Goal: Information Seeking & Learning: Learn about a topic

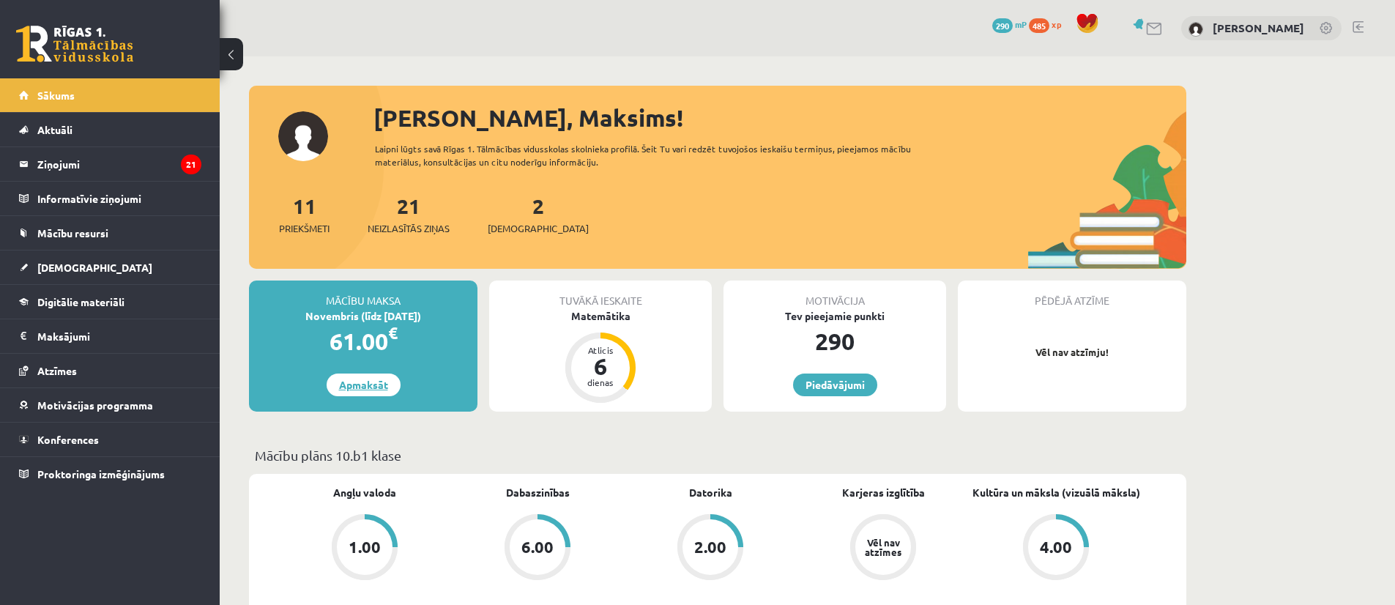
click at [376, 384] on link "Apmaksāt" at bounding box center [363, 384] width 74 height 23
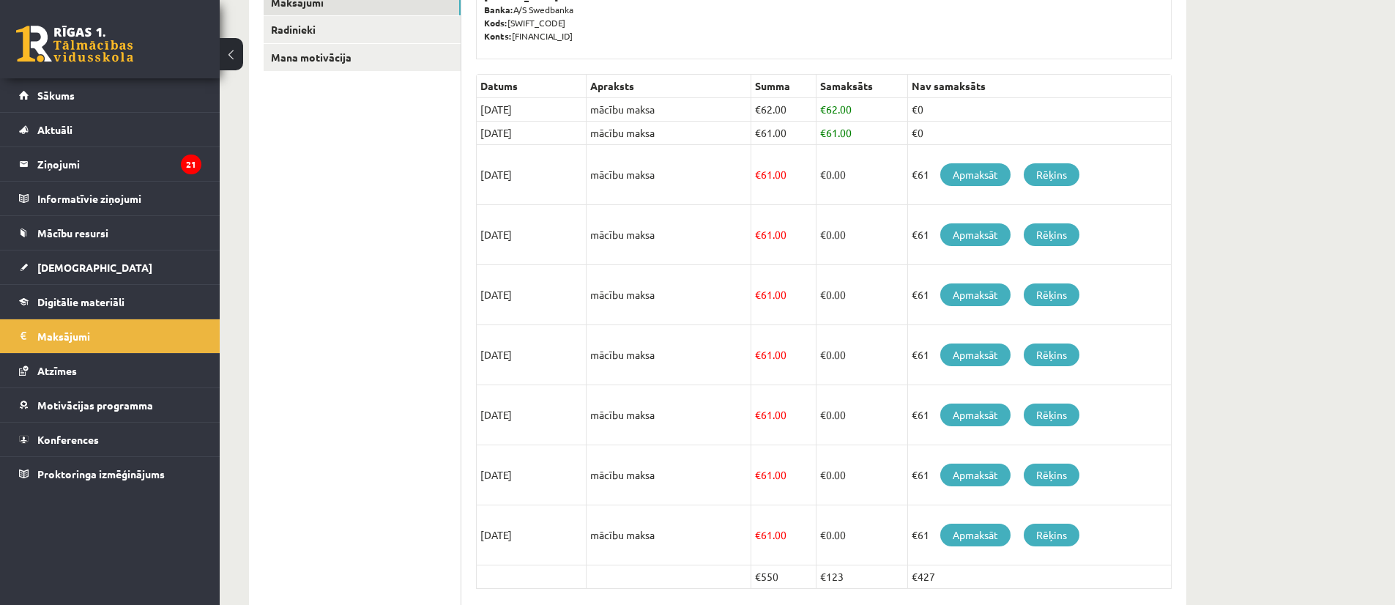
scroll to position [337, 0]
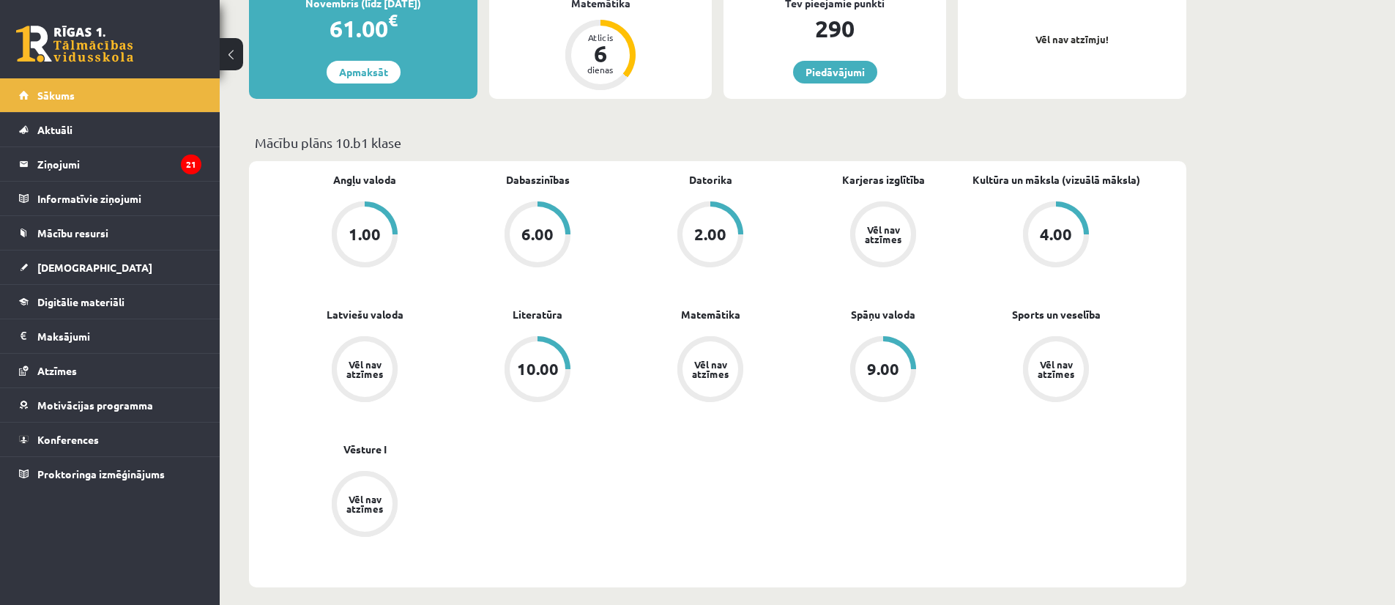
scroll to position [316, 0]
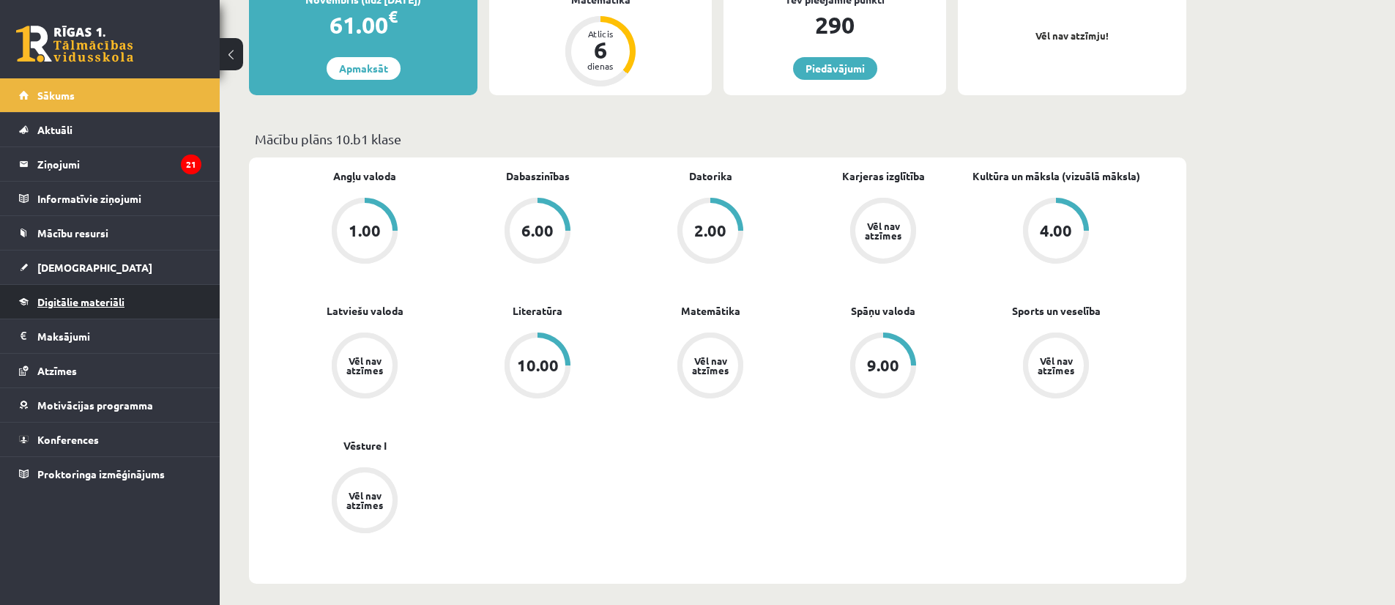
click at [109, 302] on span "Digitālie materiāli" at bounding box center [80, 301] width 87 height 13
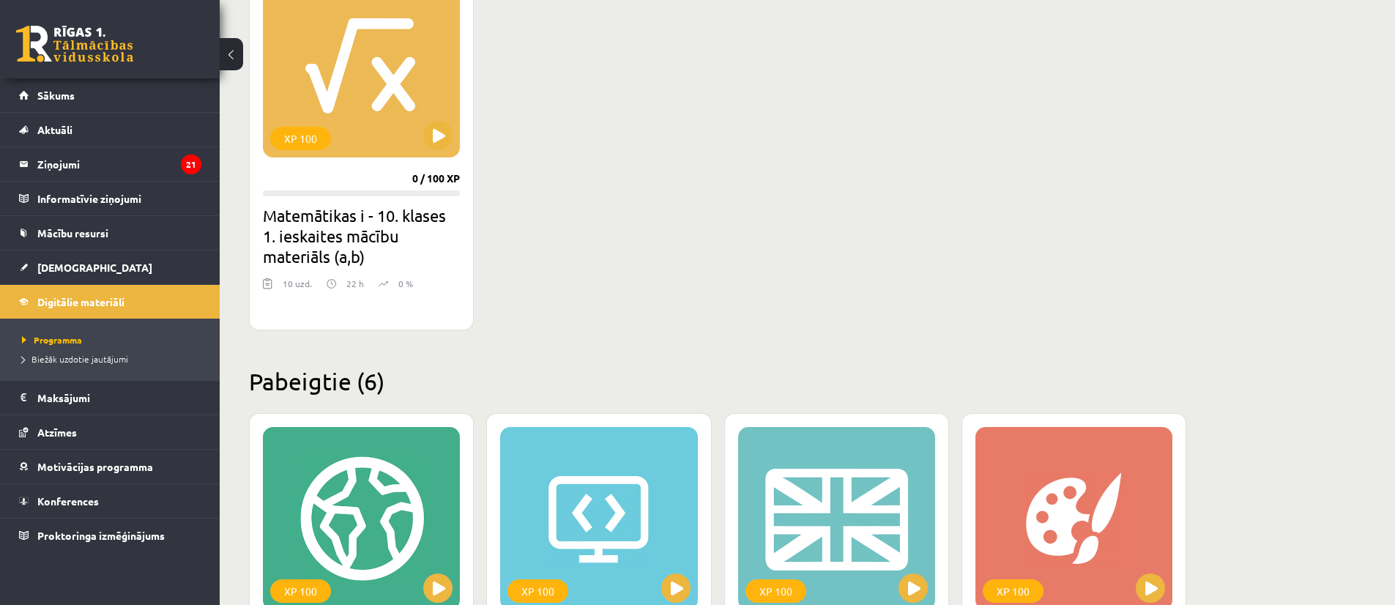
scroll to position [469, 0]
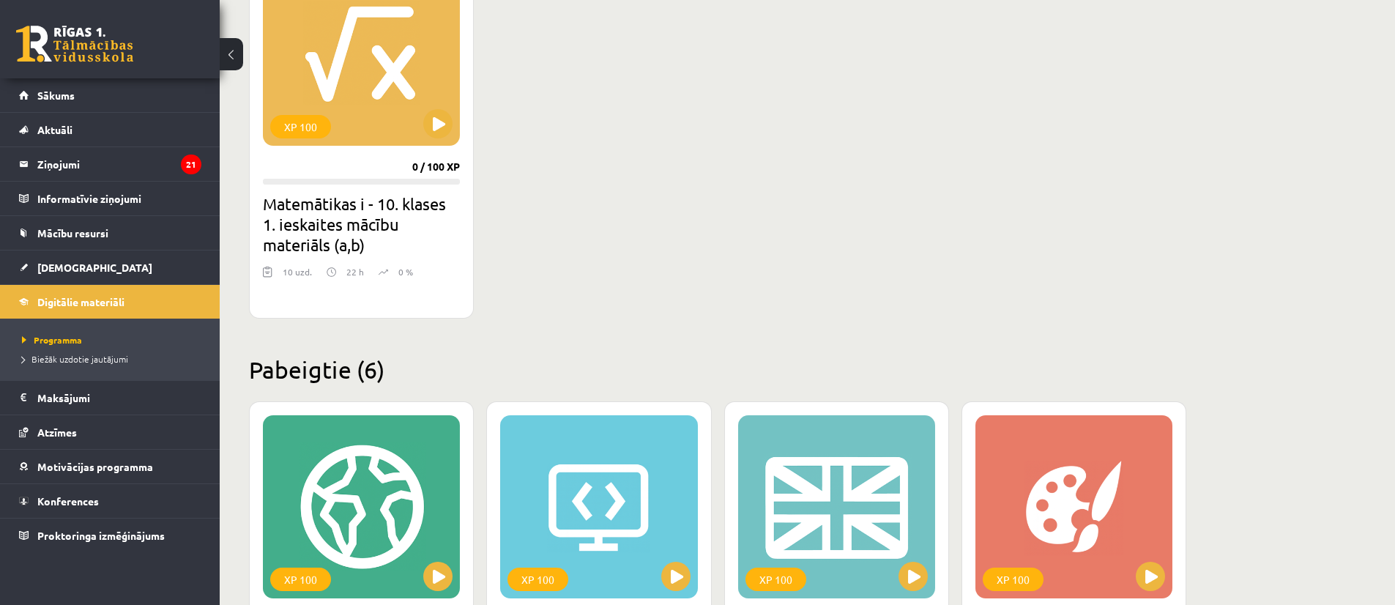
click at [1388, 170] on div "Mana statistika 485 Nopelnītie punkti 6 Apgūtās tēmas 58 Izpildīti uzdevumi 104…" at bounding box center [807, 498] width 1175 height 1820
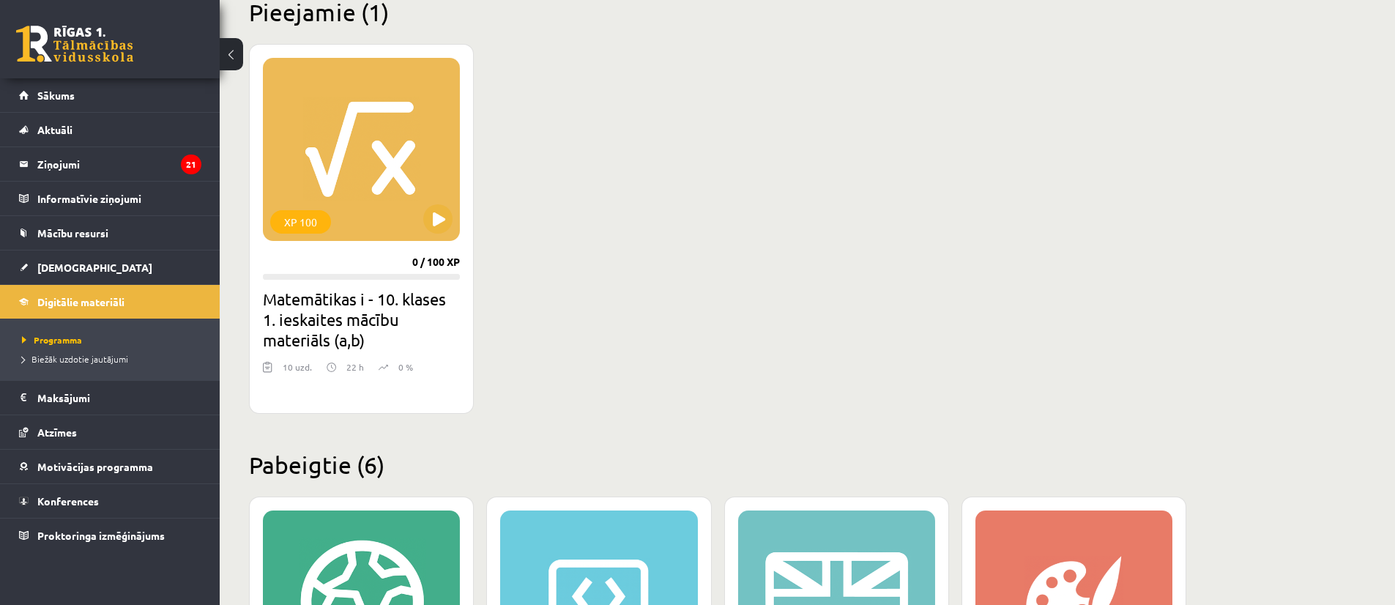
scroll to position [376, 0]
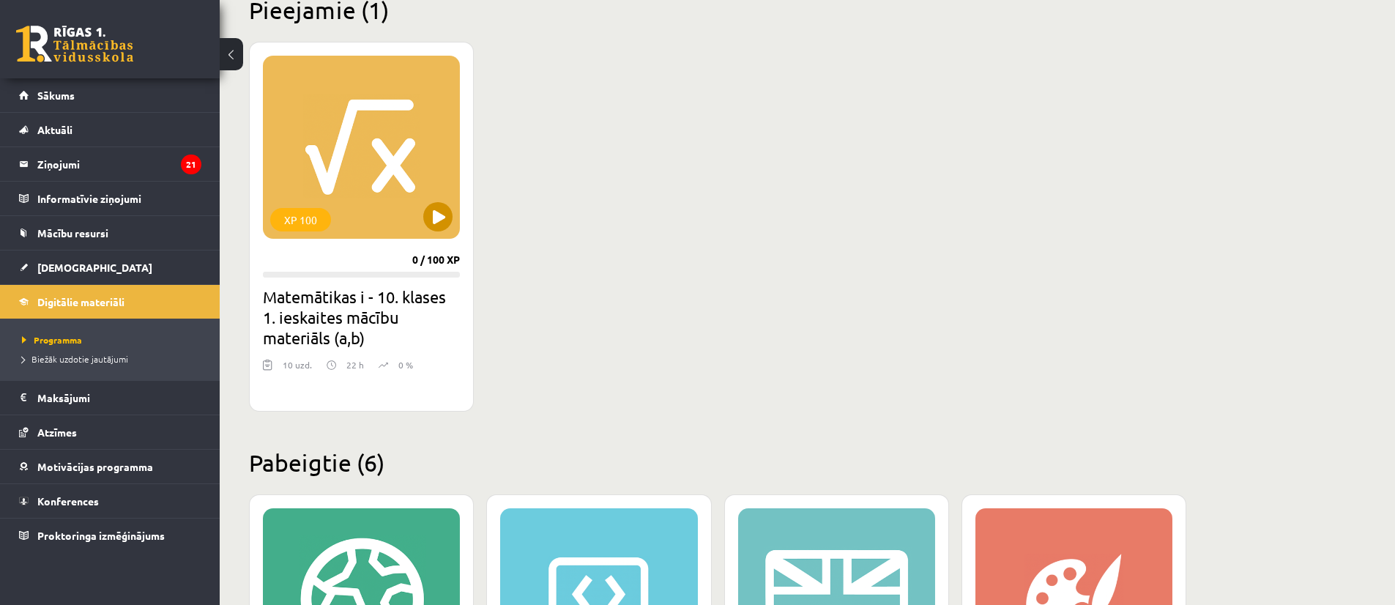
click at [378, 165] on div "XP 100" at bounding box center [361, 147] width 197 height 183
click at [378, 137] on div "XP 100" at bounding box center [361, 147] width 197 height 183
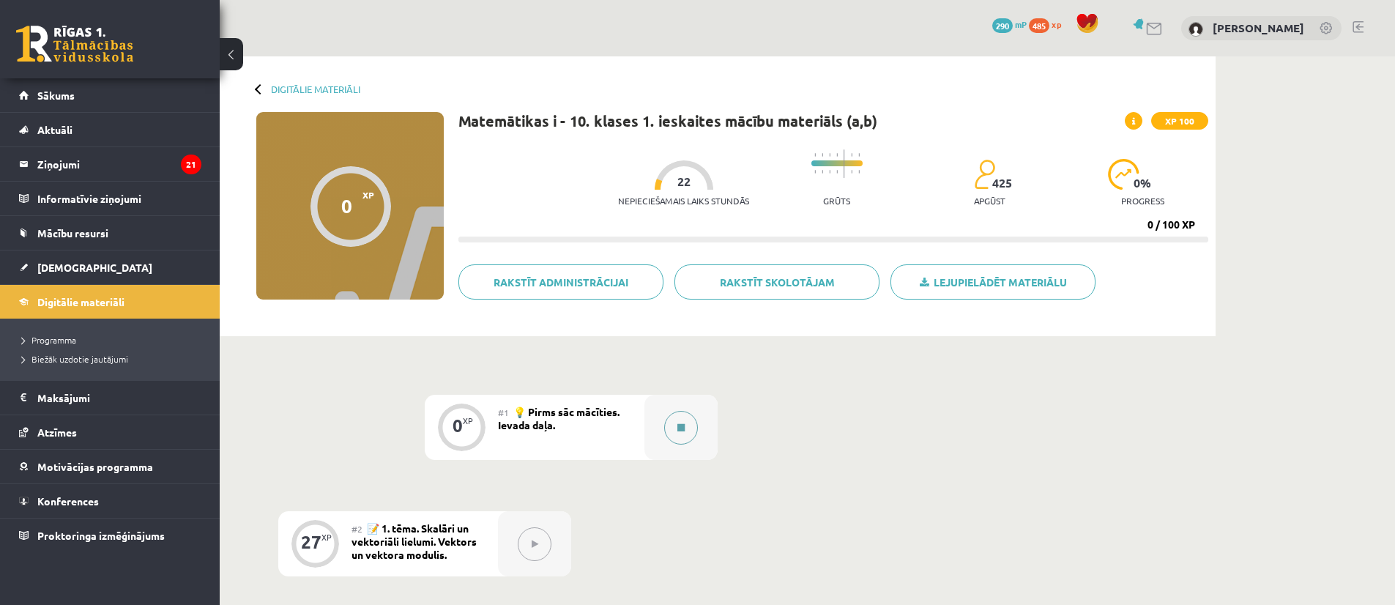
click at [682, 426] on icon at bounding box center [680, 427] width 7 height 9
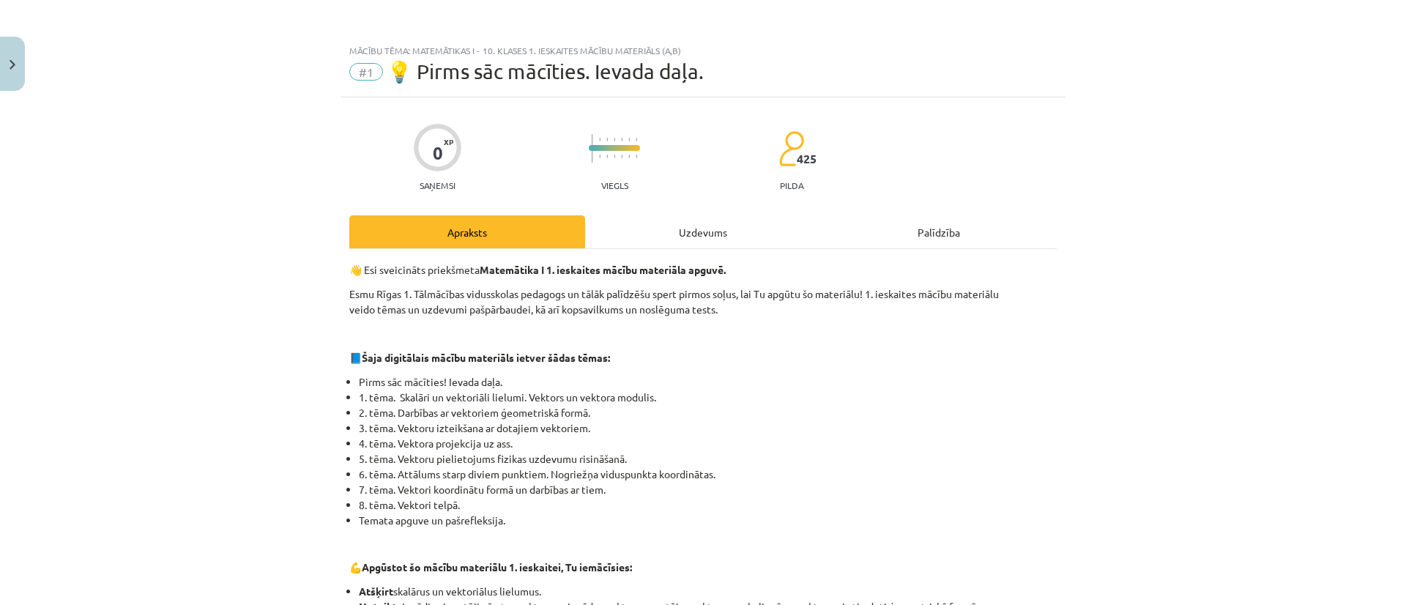
click at [702, 232] on div "Uzdevums" at bounding box center [703, 231] width 236 height 33
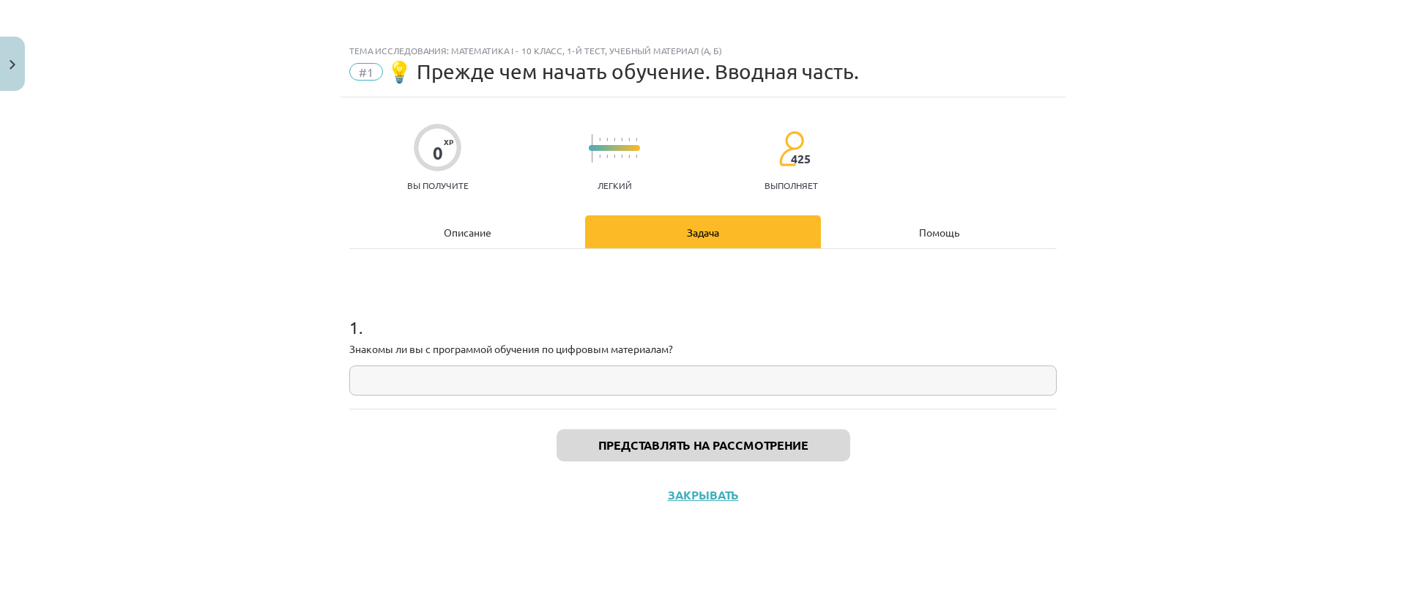
click at [386, 373] on input "text" at bounding box center [702, 380] width 707 height 30
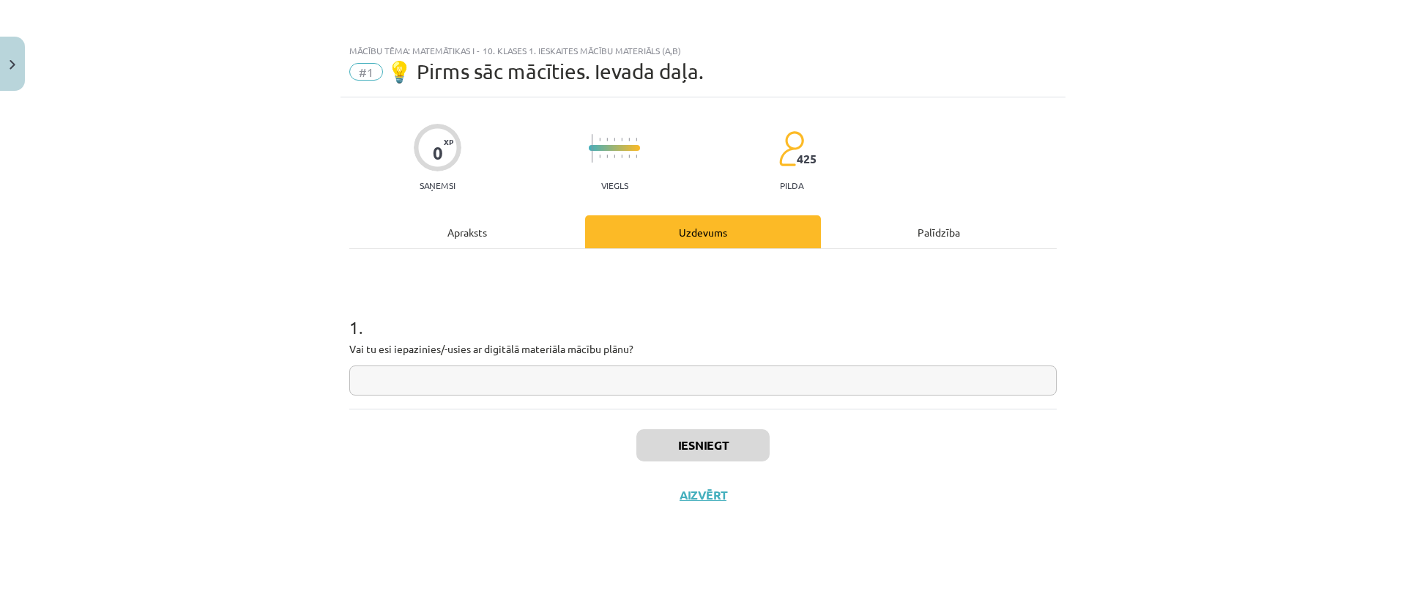
drag, startPoint x: 429, startPoint y: 378, endPoint x: 442, endPoint y: 373, distance: 14.1
click at [441, 375] on input "text" at bounding box center [702, 380] width 707 height 30
type input "**"
click at [717, 443] on button "Iesniegt" at bounding box center [702, 445] width 133 height 32
click at [691, 509] on button "Nākamā nodarbība" at bounding box center [702, 505] width 143 height 34
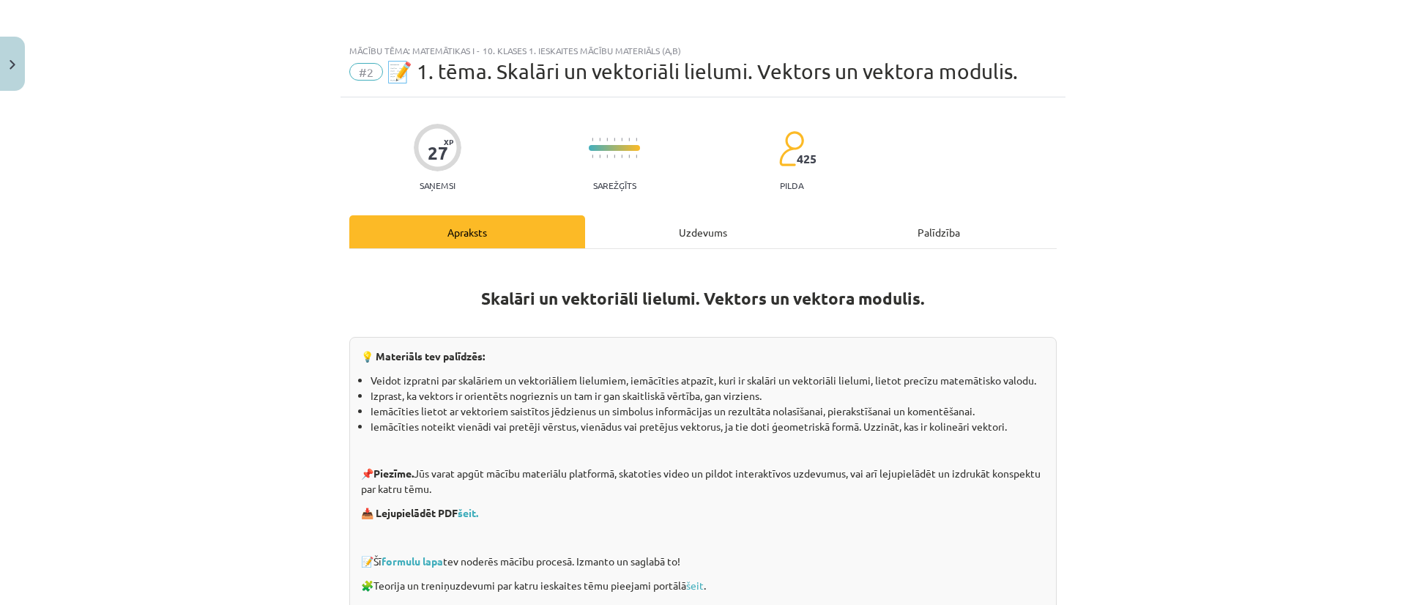
click at [702, 227] on div "Uzdevums" at bounding box center [703, 231] width 236 height 33
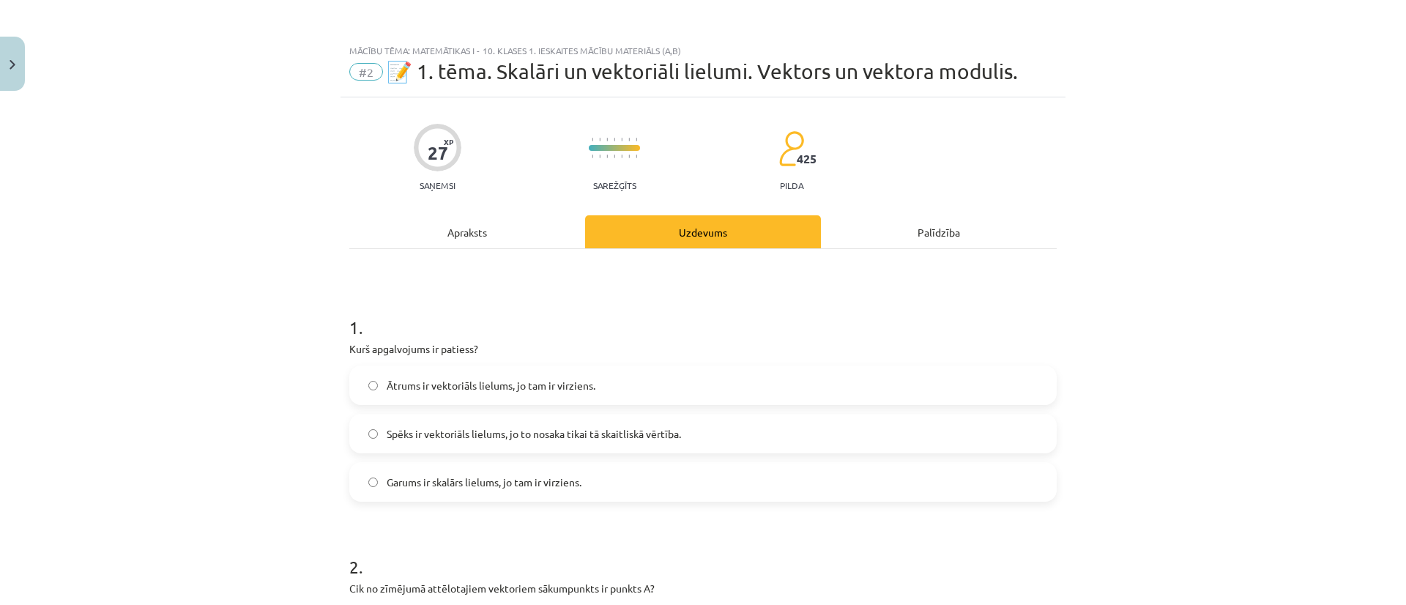
click at [469, 235] on div "Apraksts" at bounding box center [467, 231] width 236 height 33
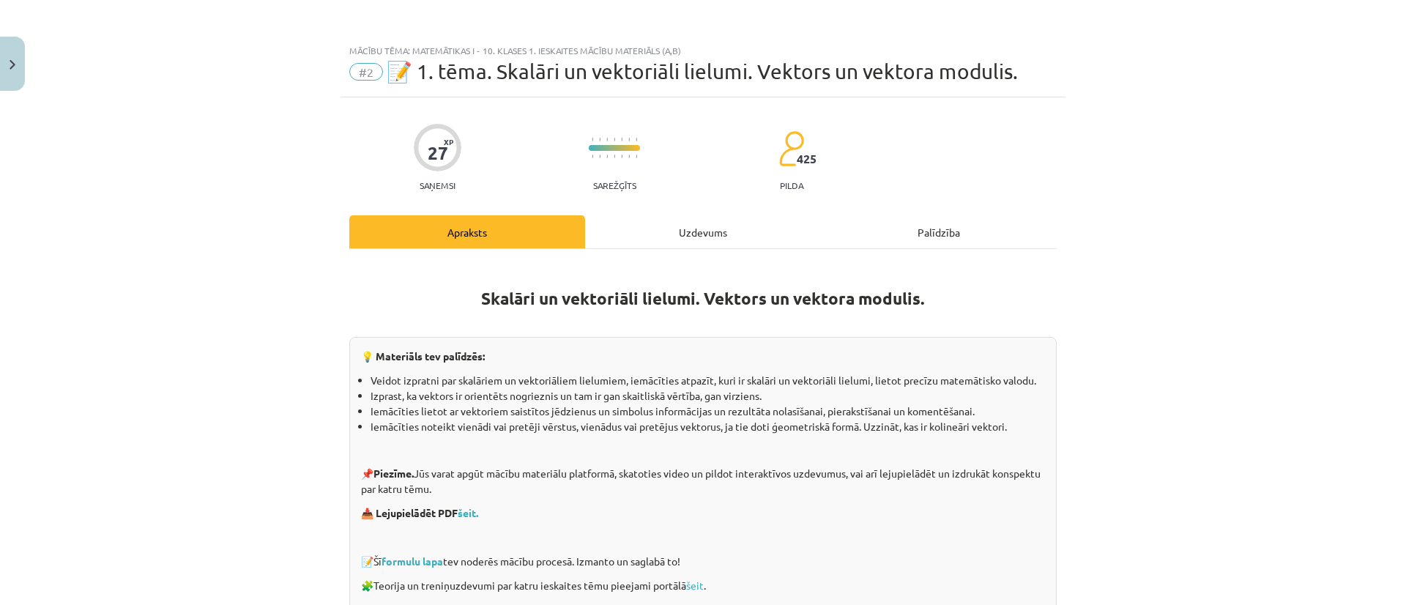
click at [931, 233] on div "Palīdzība" at bounding box center [939, 231] width 236 height 33
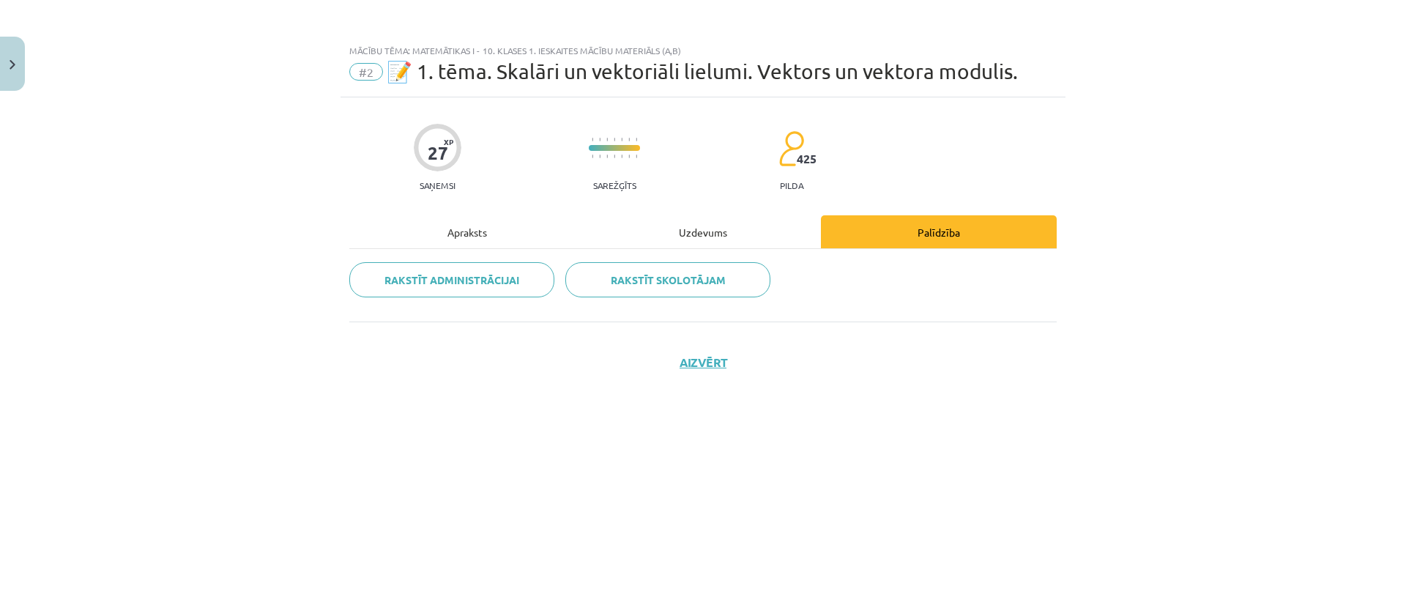
click at [700, 228] on div "Uzdevums" at bounding box center [703, 231] width 236 height 33
